Goal: Information Seeking & Learning: Learn about a topic

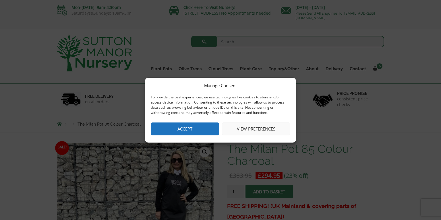
click at [206, 131] on button "Accept" at bounding box center [185, 129] width 68 height 13
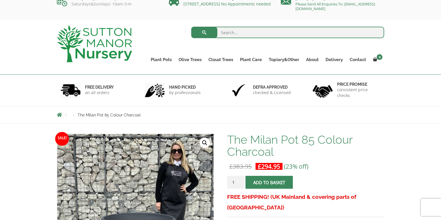
scroll to position [7, 0]
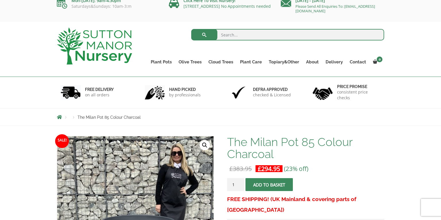
click at [160, 63] on link "Plant Pots" at bounding box center [161, 62] width 28 height 8
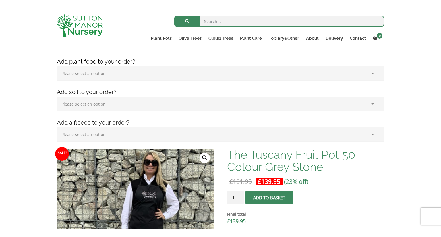
scroll to position [83, 0]
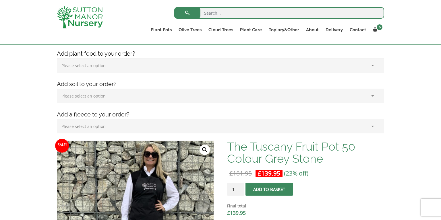
click at [159, 28] on link "Plant Pots" at bounding box center [161, 30] width 28 height 8
click at [0, 0] on link "Resin Bonded Pots" at bounding box center [0, 0] width 0 height 0
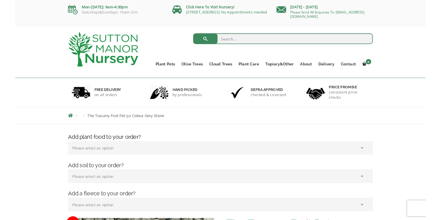
scroll to position [0, 0]
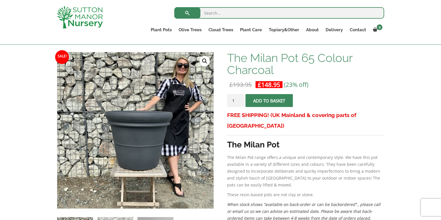
scroll to position [79, 0]
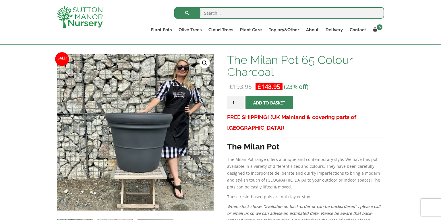
click at [161, 26] on link "Plant Pots" at bounding box center [161, 30] width 28 height 8
click at [0, 0] on link "Resin Bonded Pots" at bounding box center [0, 0] width 0 height 0
click at [0, 0] on link "The Milan Pots" at bounding box center [0, 0] width 0 height 0
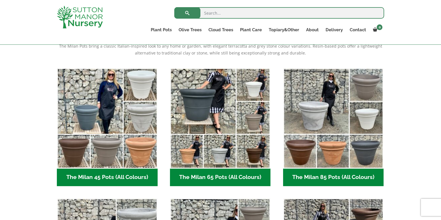
scroll to position [128, 0]
click at [326, 175] on h2 "The Milan 85 Pots (All Colours) (6)" at bounding box center [333, 178] width 101 height 18
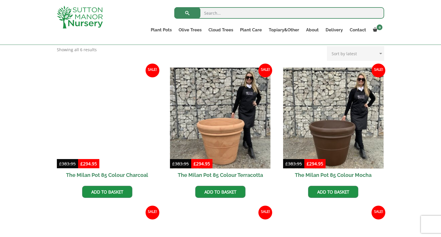
scroll to position [131, 0]
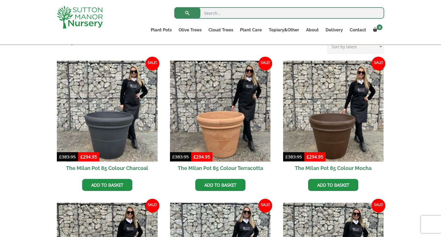
click at [77, 169] on h2 "The Milan Pot 85 Colour Charcoal" at bounding box center [107, 167] width 101 height 13
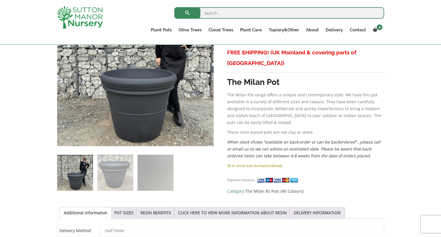
scroll to position [145, 0]
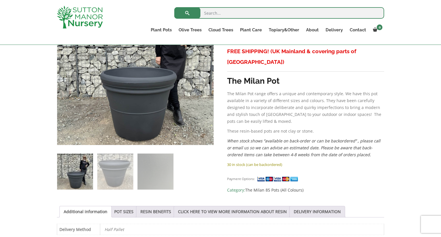
click at [120, 213] on link "POT SIZES" at bounding box center [123, 211] width 19 height 11
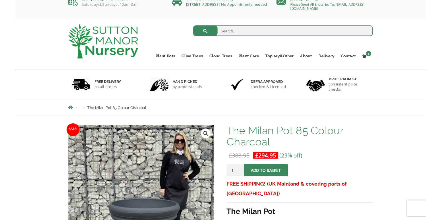
scroll to position [0, 0]
